Goal: Task Accomplishment & Management: Complete application form

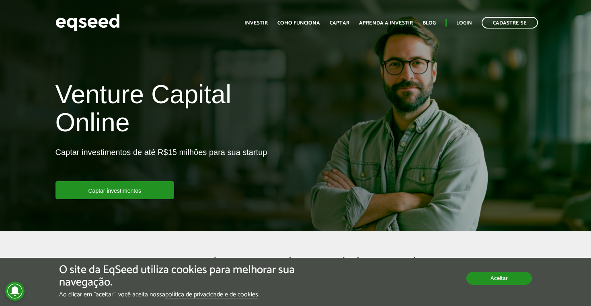
click at [515, 281] on button "Aceitar" at bounding box center [499, 278] width 66 height 13
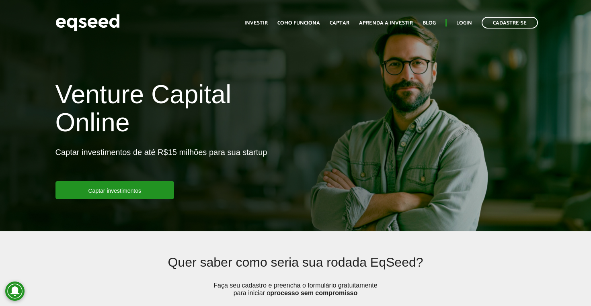
click at [500, 256] on div "Quer saber como seria sua rodada EqSeed? Faça seu cadastro e preencha o formulá…" at bounding box center [295, 292] width 591 height 72
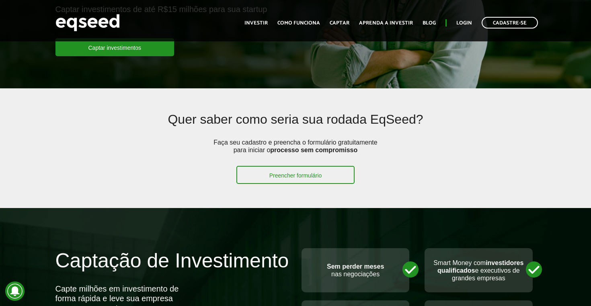
scroll to position [145, 0]
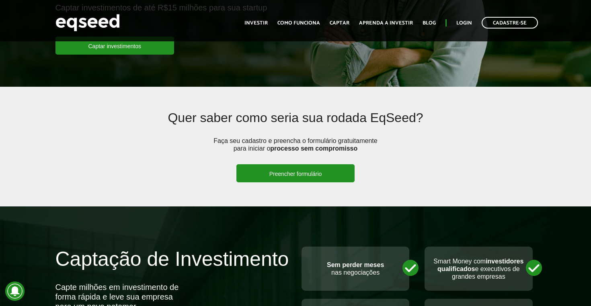
click at [294, 171] on link "Preencher formulário" at bounding box center [295, 173] width 119 height 18
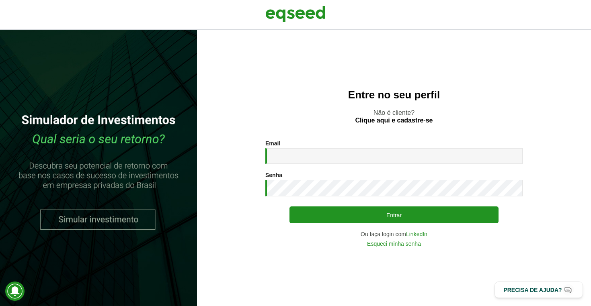
click at [539, 177] on section "Email * Digite seu endereço de e-mail. Senha * Digite a senha que será usada em…" at bounding box center [394, 193] width 362 height 107
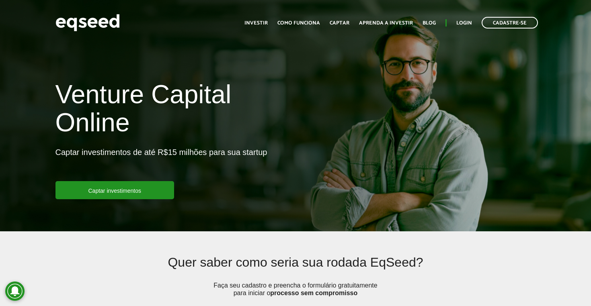
scroll to position [145, 0]
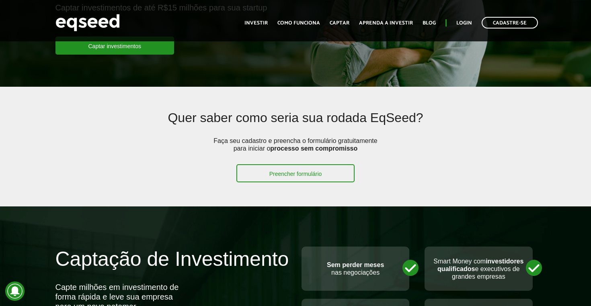
click at [561, 246] on div "Captação de Investimento Capte milhões em investimento de forma rápida e leve s…" at bounding box center [295, 295] width 591 height 113
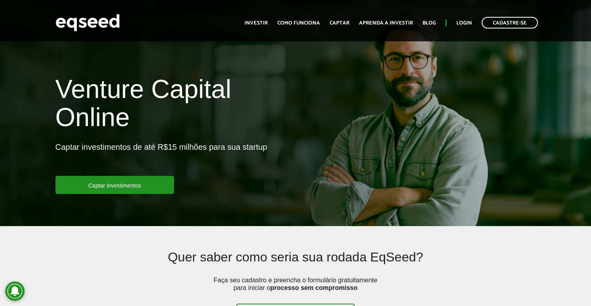
scroll to position [0, 0]
